Goal: Information Seeking & Learning: Check status

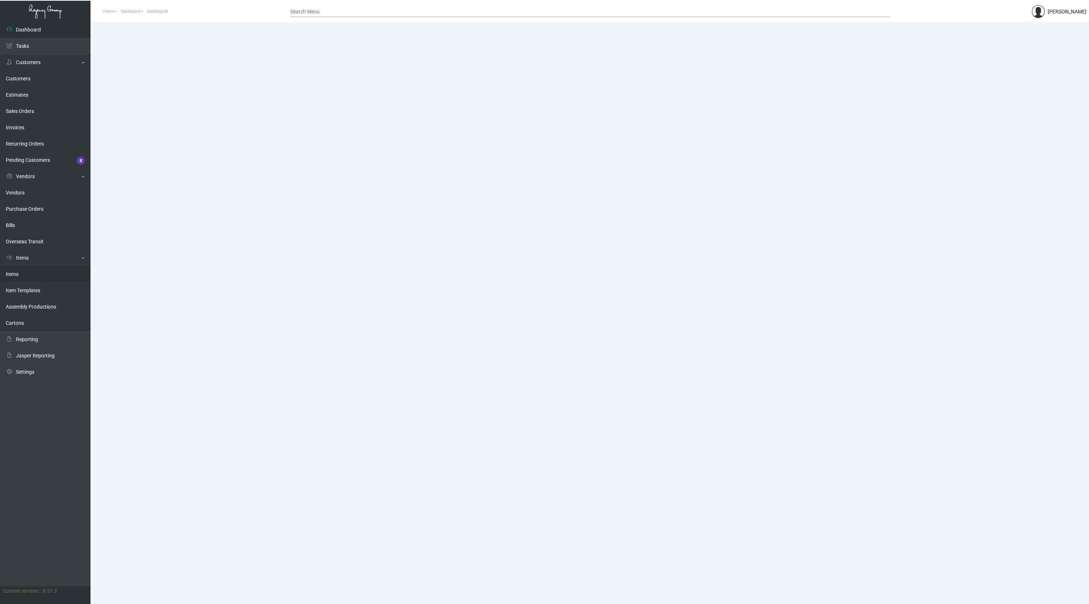
click at [35, 276] on link "Items" at bounding box center [45, 274] width 90 height 16
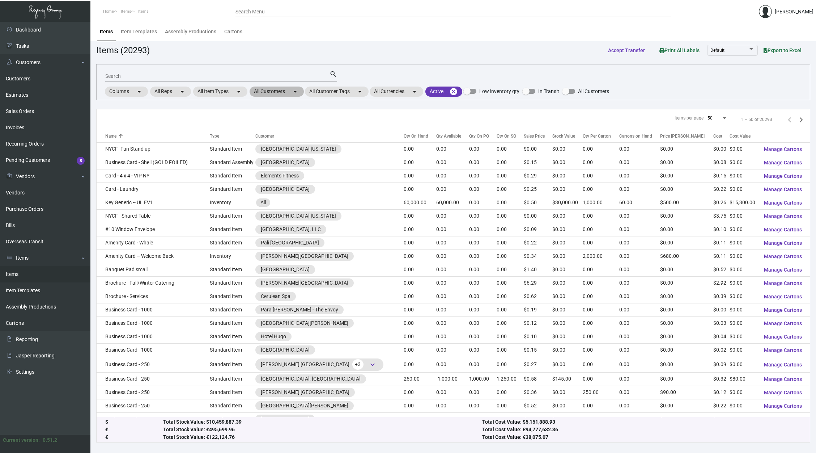
click at [282, 94] on mat-chip "All Customers arrow_drop_down" at bounding box center [277, 91] width 54 height 10
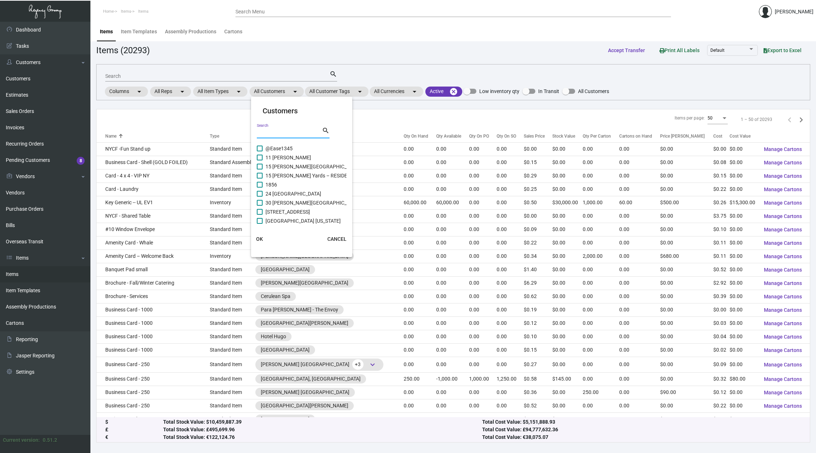
click at [290, 133] on input "Search" at bounding box center [289, 133] width 65 height 6
click at [227, 77] on div at bounding box center [408, 226] width 816 height 453
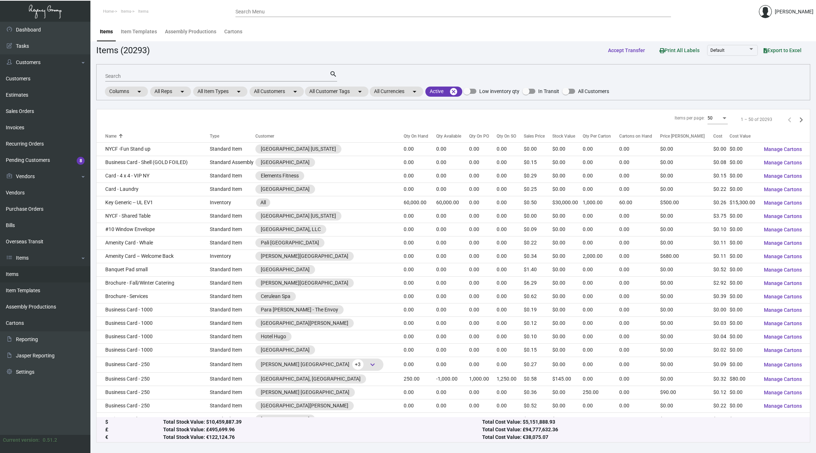
click at [227, 77] on input "Search" at bounding box center [217, 76] width 224 height 6
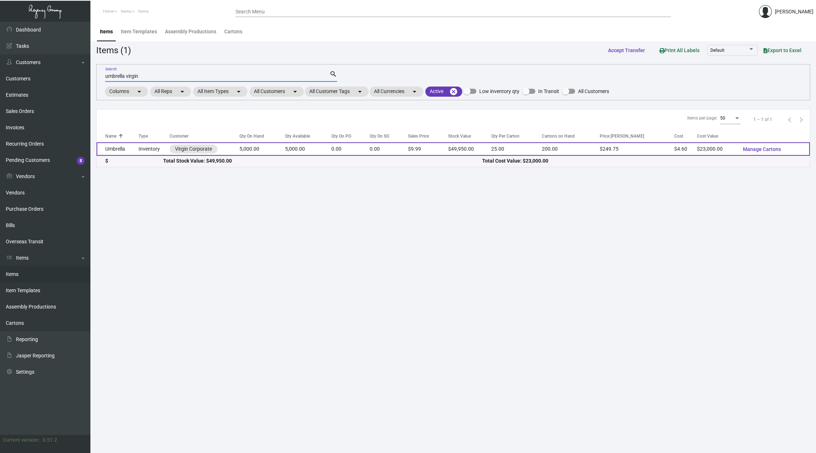
type input "umbrella virgin"
click at [295, 149] on td "5,000.00" at bounding box center [308, 148] width 46 height 13
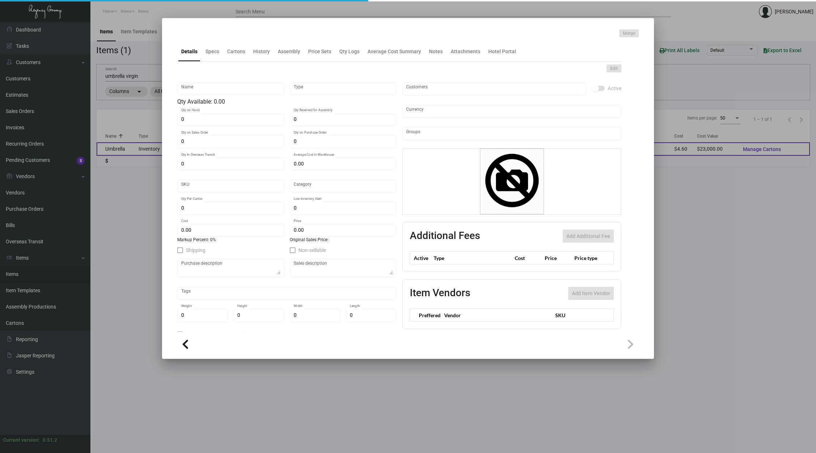
type input "Umbrella"
type input "Inventory"
type input "5,000"
type input "$ 4.60"
type input "Overseas"
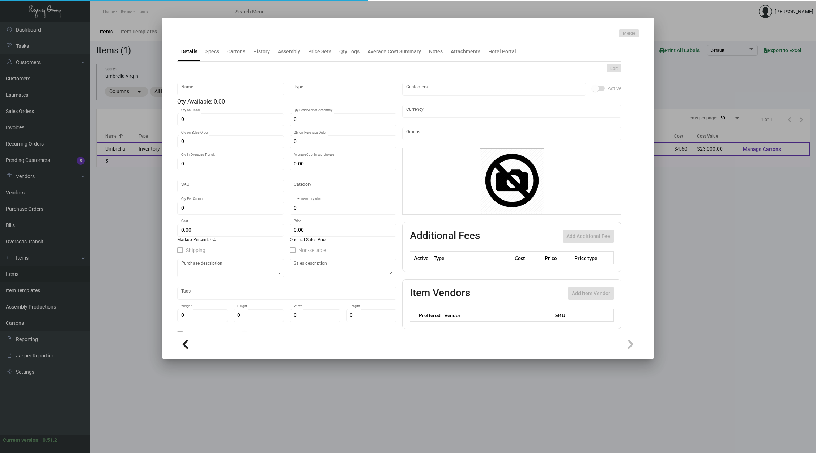
type input "25"
type input "$ 4.60"
type input "$ 9.99"
checkbox input "true"
type input "United States Dollar $"
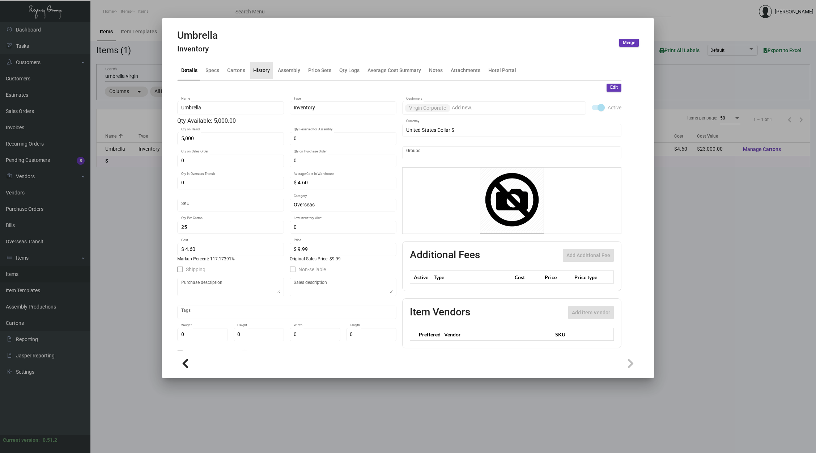
click at [265, 72] on div "History" at bounding box center [261, 71] width 17 height 8
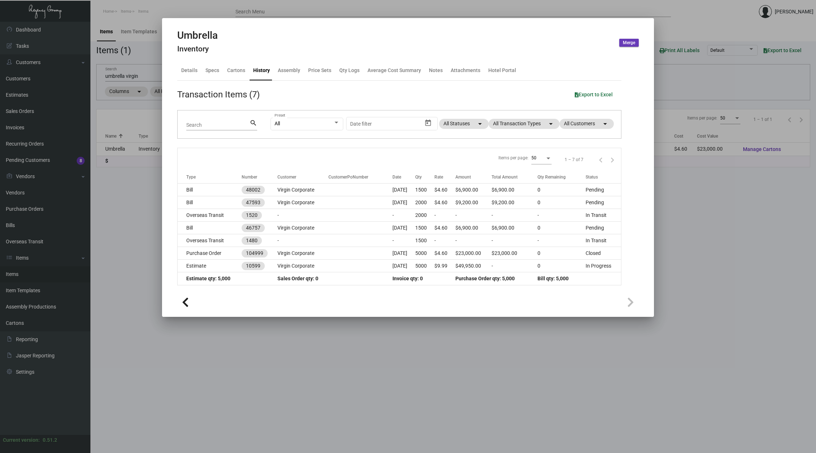
click at [458, 159] on div "Items per page: 50 1 – 7 of 7" at bounding box center [400, 159] width 444 height 22
click at [527, 128] on mat-chip "All Transaction Types arrow_drop_down" at bounding box center [524, 124] width 71 height 10
click at [518, 198] on span "Sales Order" at bounding box center [516, 199] width 26 height 9
click at [497, 202] on input "Sales Order" at bounding box center [497, 202] width 0 height 0
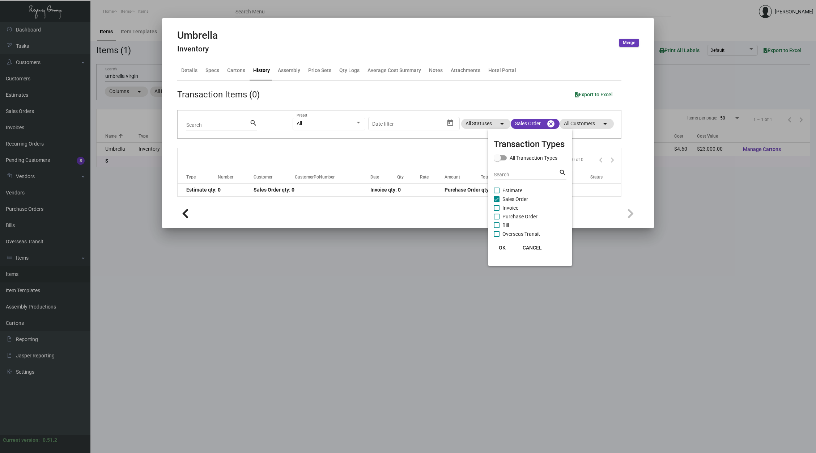
click at [523, 196] on span "Sales Order" at bounding box center [516, 199] width 26 height 9
click at [497, 202] on input "Sales Order" at bounding box center [497, 202] width 0 height 0
checkbox input "false"
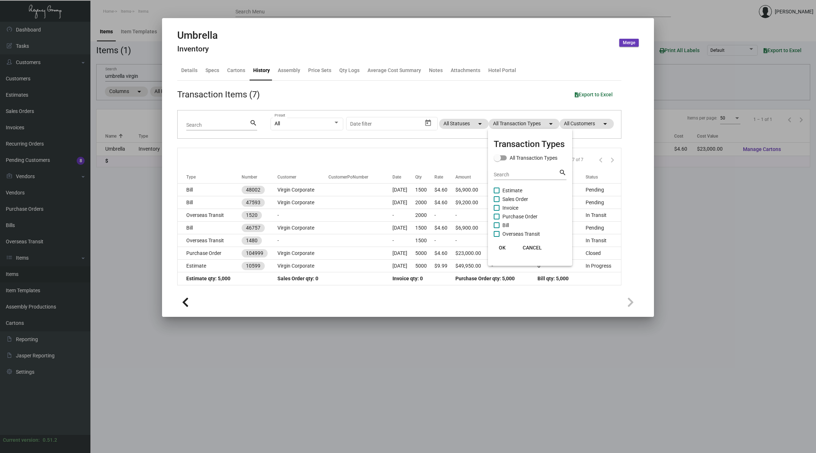
click at [379, 306] on div at bounding box center [408, 226] width 816 height 453
click at [427, 165] on div "Items per page: 50 1 – 7 of 7" at bounding box center [400, 159] width 444 height 22
click at [368, 153] on div "Items per page: 50 1 – 7 of 7" at bounding box center [400, 159] width 444 height 22
click at [189, 73] on div "Details" at bounding box center [189, 71] width 16 height 8
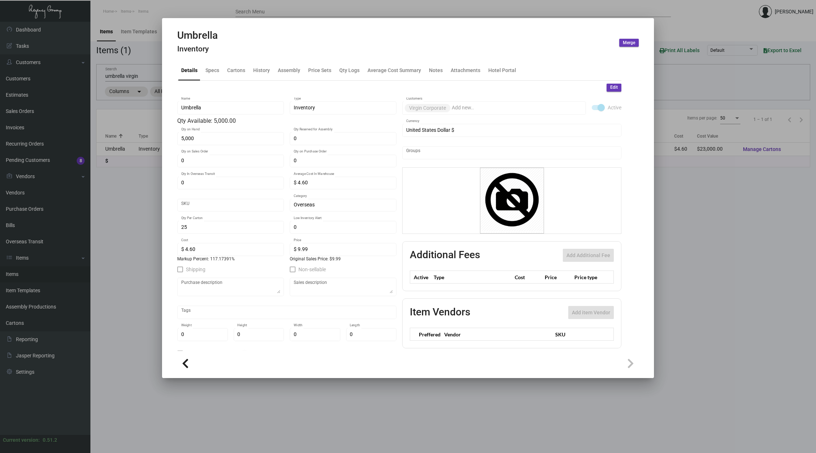
click at [127, 166] on div at bounding box center [408, 226] width 816 height 453
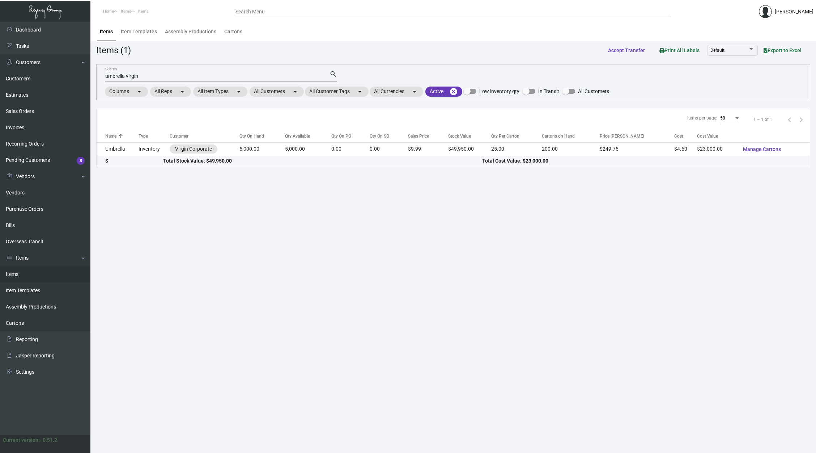
click at [300, 156] on div "$ Total Stock Value: $49,950.00 Total Cost Value: $23,000.00" at bounding box center [454, 161] width 714 height 11
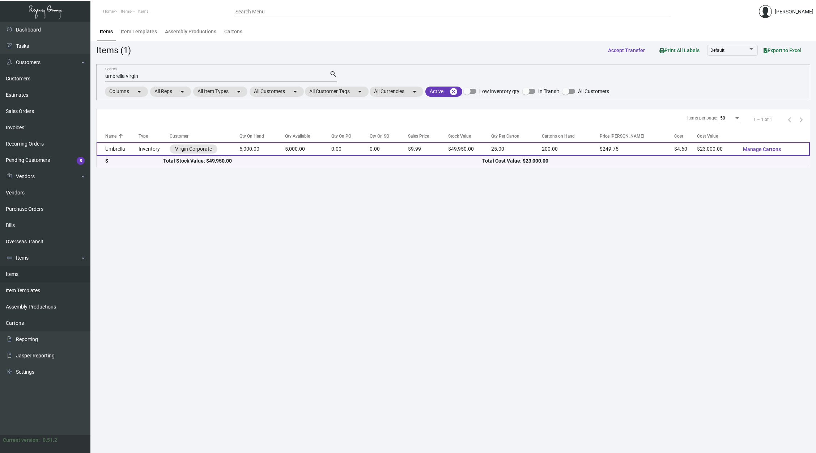
click at [338, 144] on td "0.00" at bounding box center [350, 148] width 39 height 13
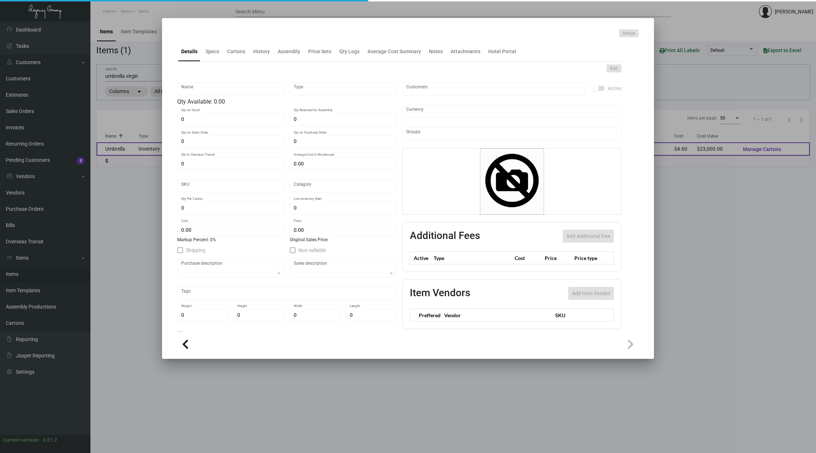
type input "Umbrella"
type input "Inventory"
type input "5,000"
type input "$ 4.60"
type input "Overseas"
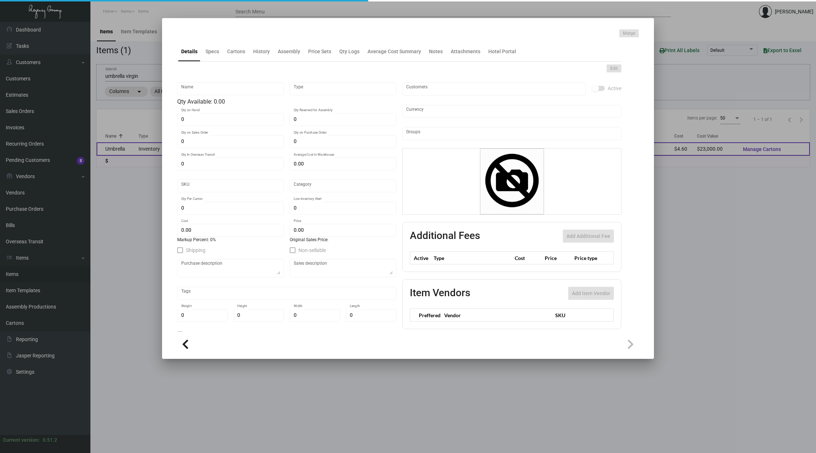
type input "25"
type input "$ 4.60"
type input "$ 9.99"
checkbox input "true"
type input "United States Dollar $"
